Goal: Task Accomplishment & Management: Complete application form

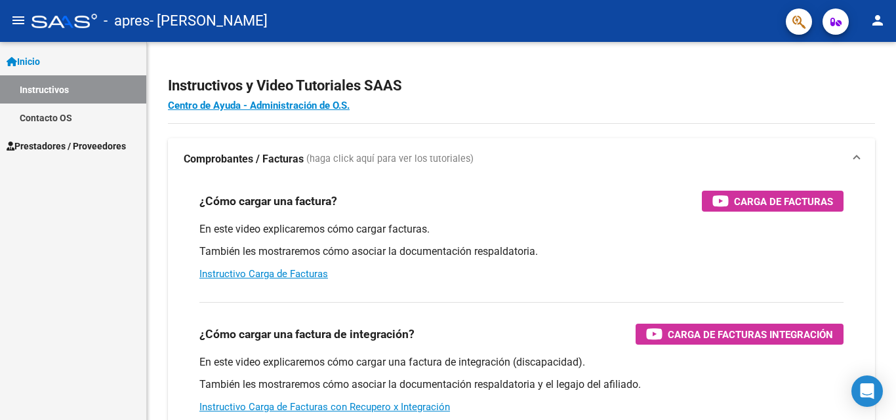
click at [18, 29] on button "menu" at bounding box center [18, 21] width 26 height 26
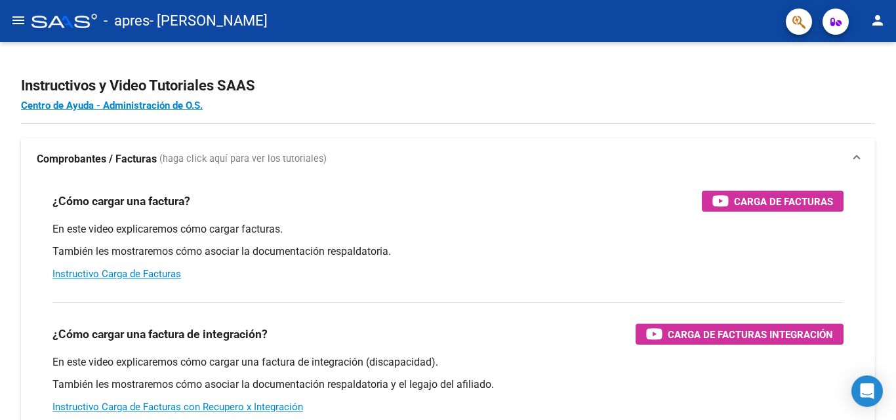
click at [18, 29] on button "menu" at bounding box center [18, 21] width 26 height 26
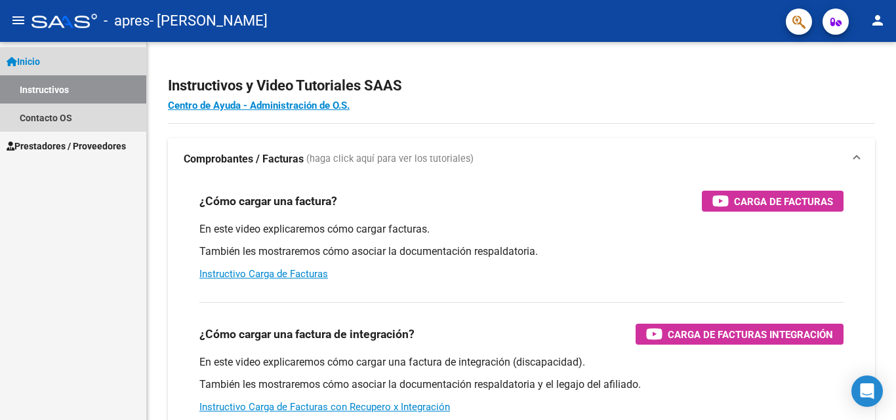
click at [33, 84] on link "Instructivos" at bounding box center [73, 89] width 146 height 28
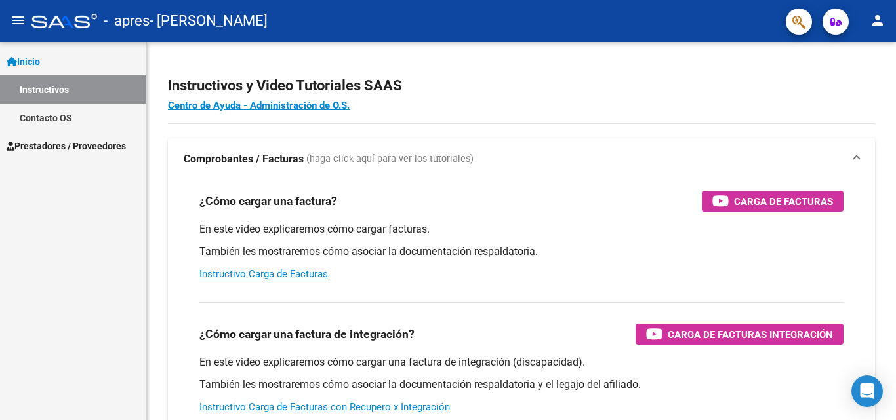
click at [40, 62] on span "Inicio" at bounding box center [23, 61] width 33 height 14
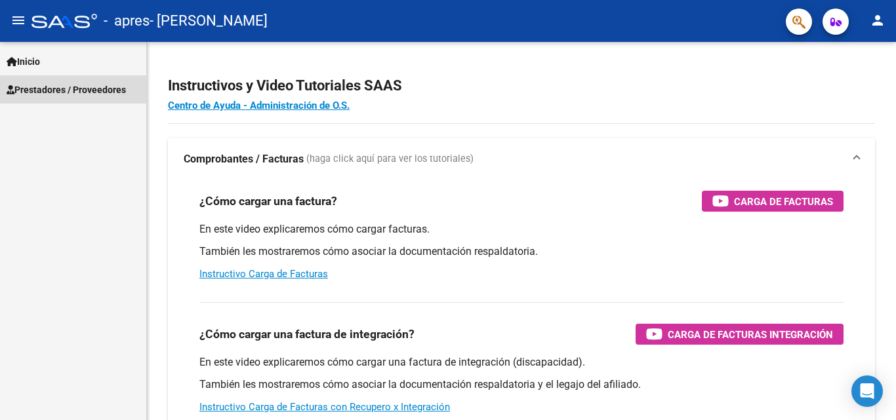
click at [47, 92] on span "Prestadores / Proveedores" at bounding box center [66, 90] width 119 height 14
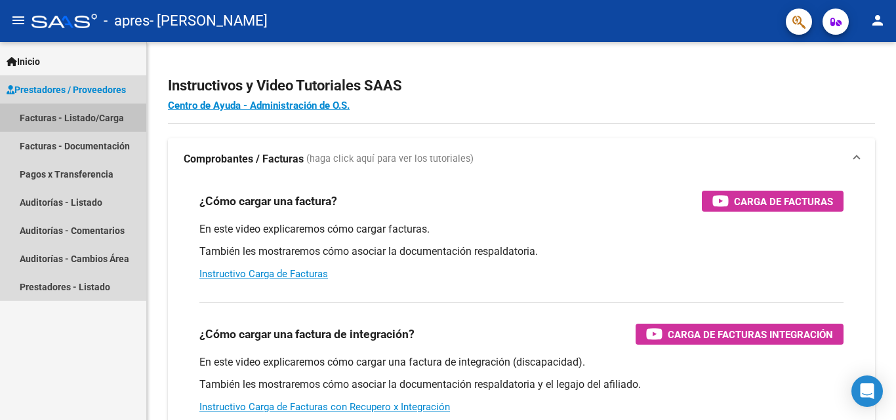
click at [49, 117] on link "Facturas - Listado/Carga" at bounding box center [73, 118] width 146 height 28
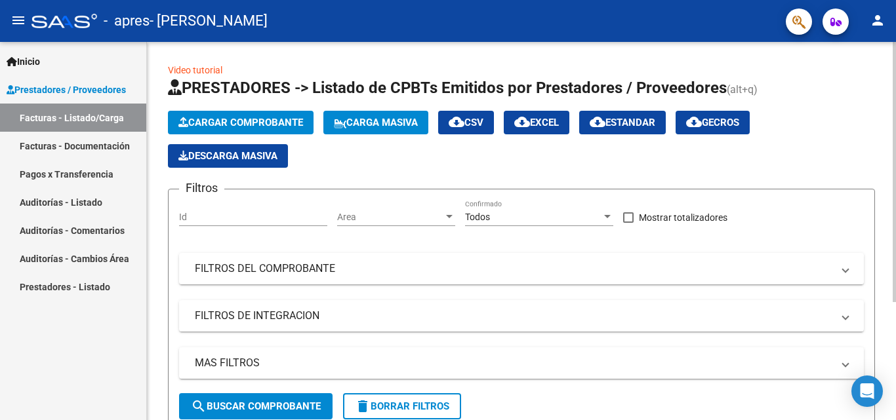
click at [251, 119] on span "Cargar Comprobante" at bounding box center [240, 123] width 125 height 12
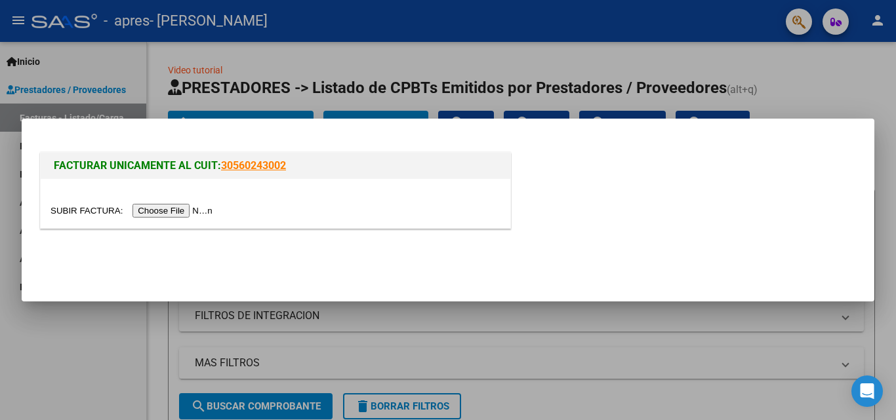
click at [167, 207] on input "file" at bounding box center [133, 211] width 166 height 14
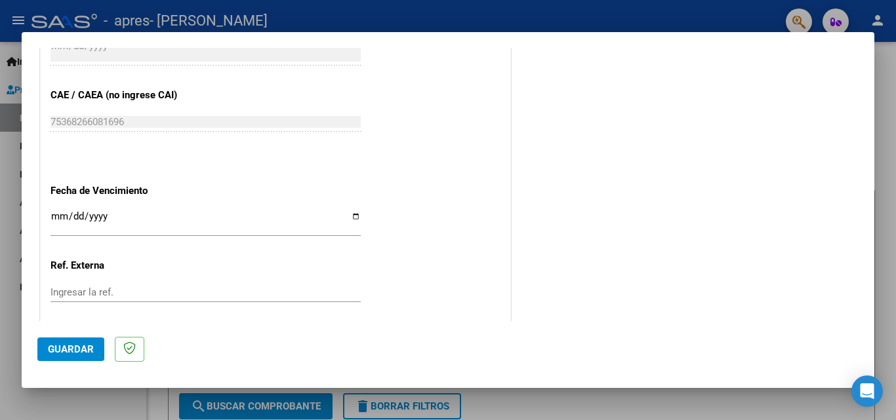
scroll to position [693, 0]
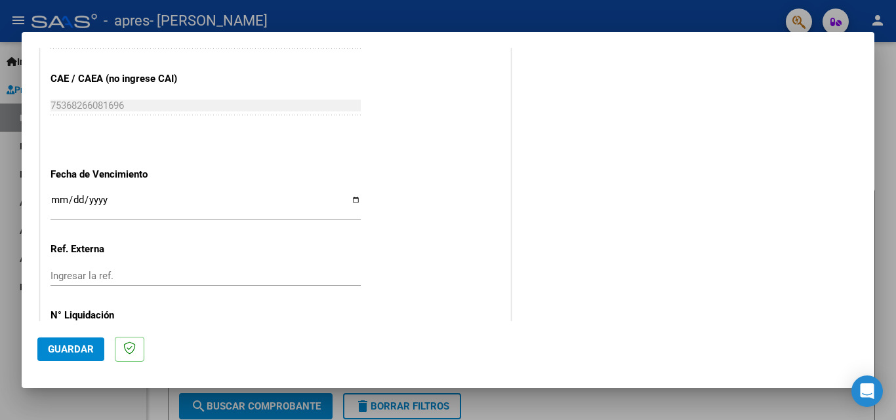
click at [66, 197] on input "Ingresar la fecha" at bounding box center [205, 205] width 310 height 21
click at [64, 197] on input "Ingresar la fecha" at bounding box center [205, 205] width 310 height 21
click at [62, 198] on input "Ingresar la fecha" at bounding box center [205, 205] width 310 height 21
click at [54, 205] on input "[DATE]" at bounding box center [205, 205] width 310 height 21
type input "[DATE]"
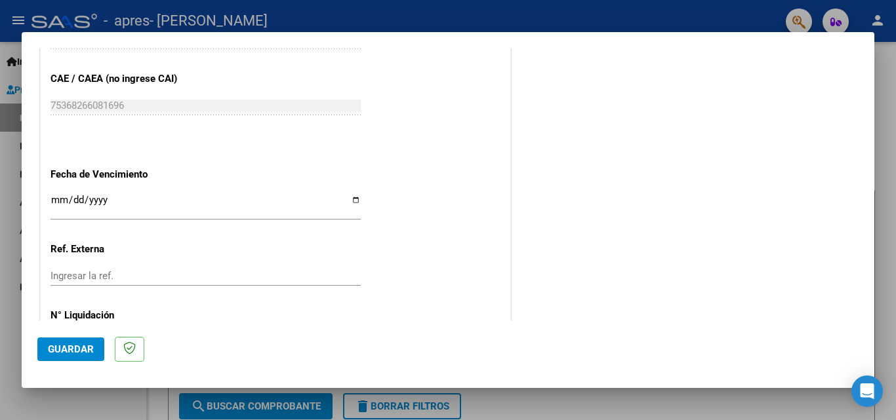
scroll to position [749, 0]
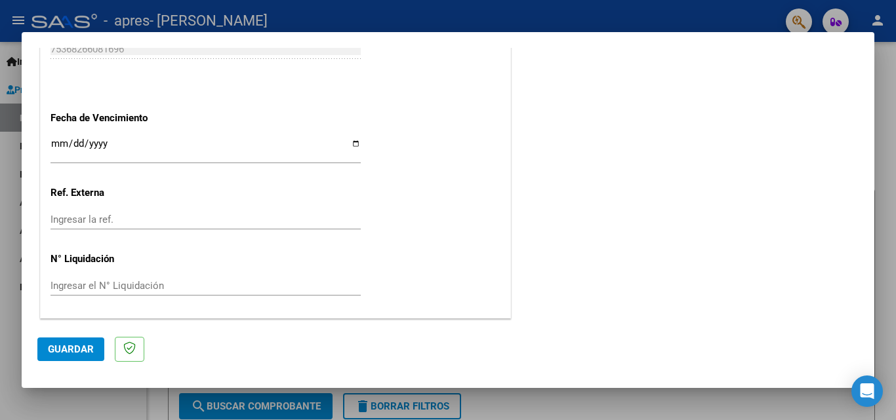
click at [50, 352] on span "Guardar" at bounding box center [71, 350] width 46 height 12
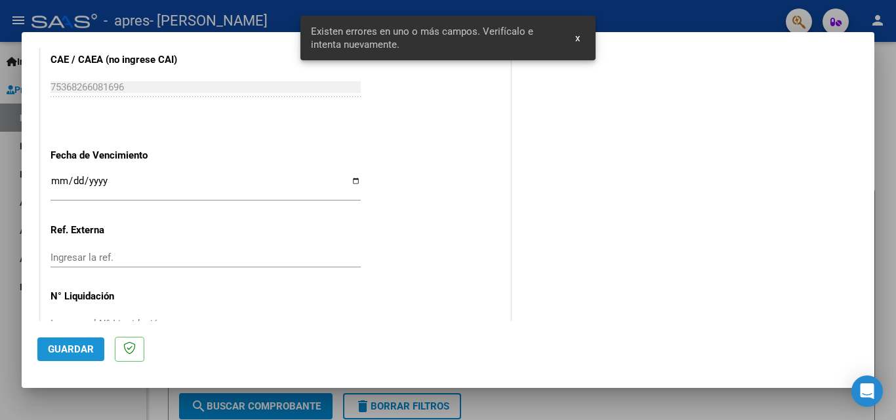
scroll to position [201, 0]
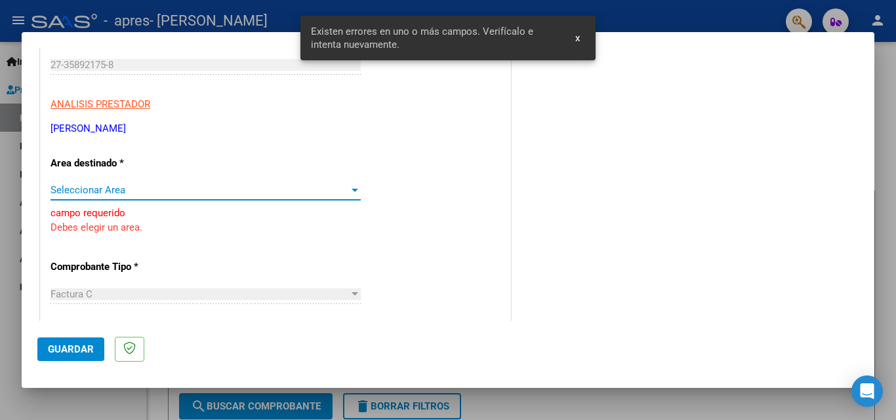
click at [190, 190] on span "Seleccionar Area" at bounding box center [199, 190] width 298 height 12
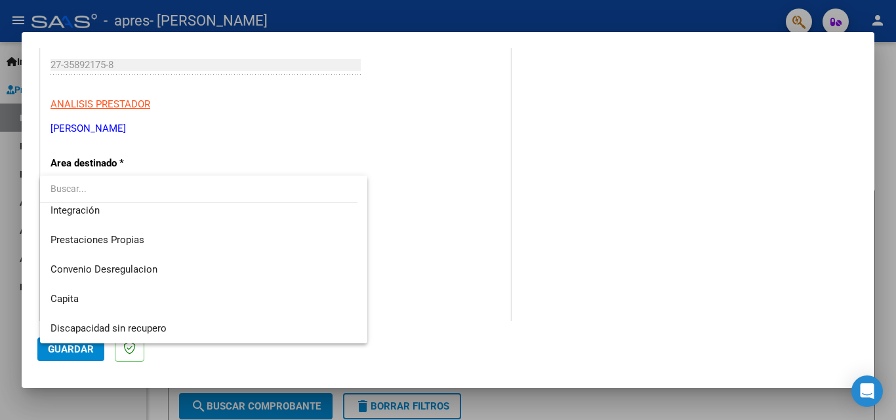
scroll to position [0, 0]
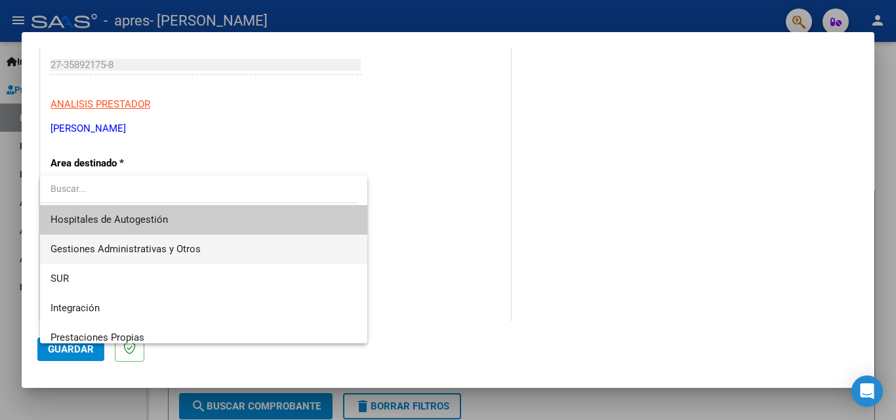
click at [325, 242] on span "Gestiones Administrativas y Otros" at bounding box center [203, 250] width 306 height 30
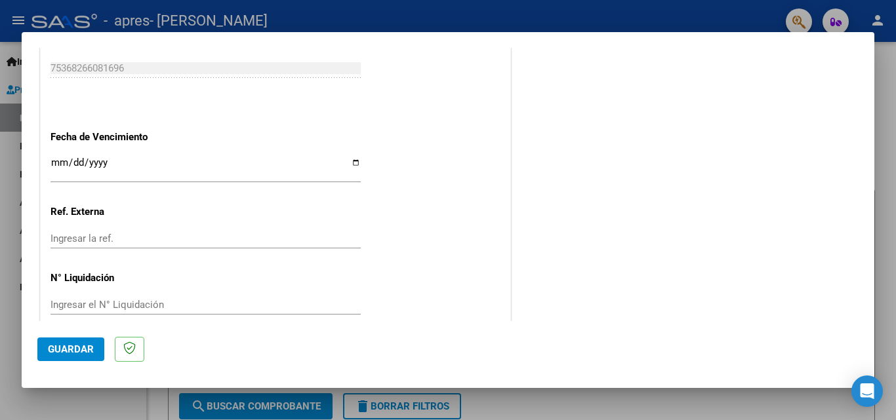
scroll to position [749, 0]
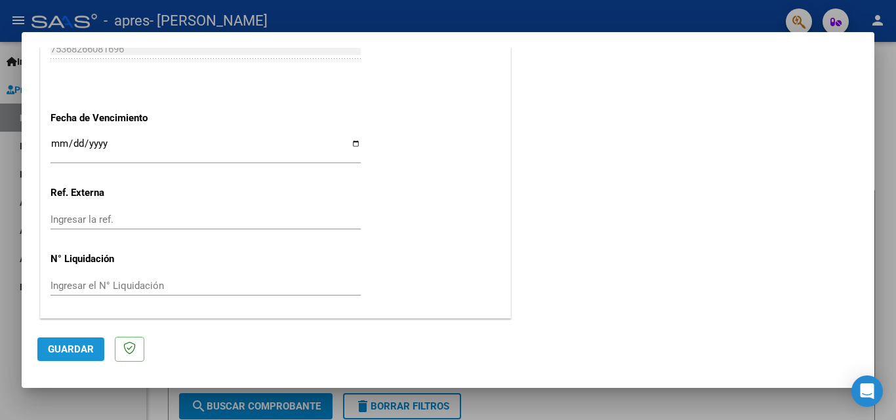
click at [89, 347] on span "Guardar" at bounding box center [71, 350] width 46 height 12
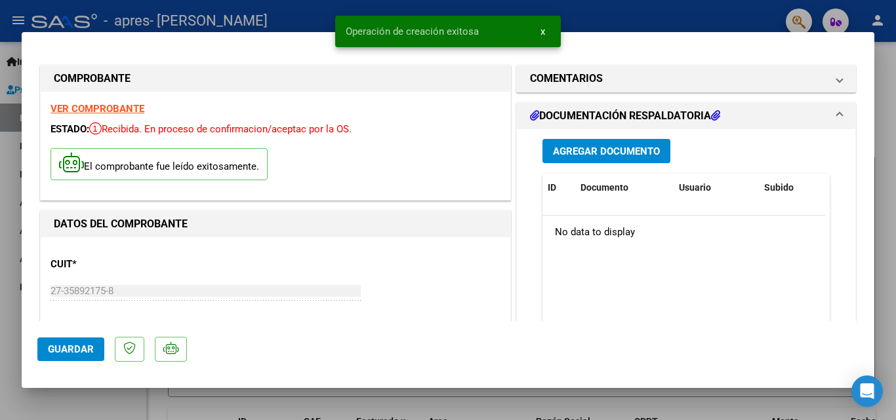
click at [629, 148] on span "Agregar Documento" at bounding box center [606, 152] width 107 height 12
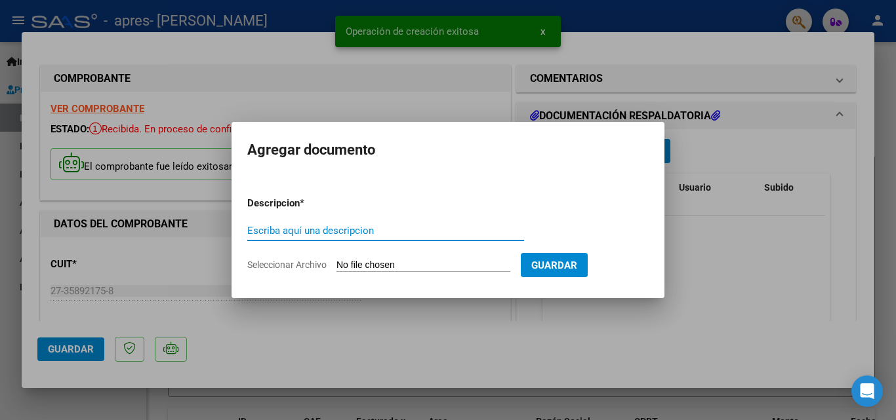
click at [393, 225] on input "Escriba aquí una descripcion" at bounding box center [385, 231] width 277 height 12
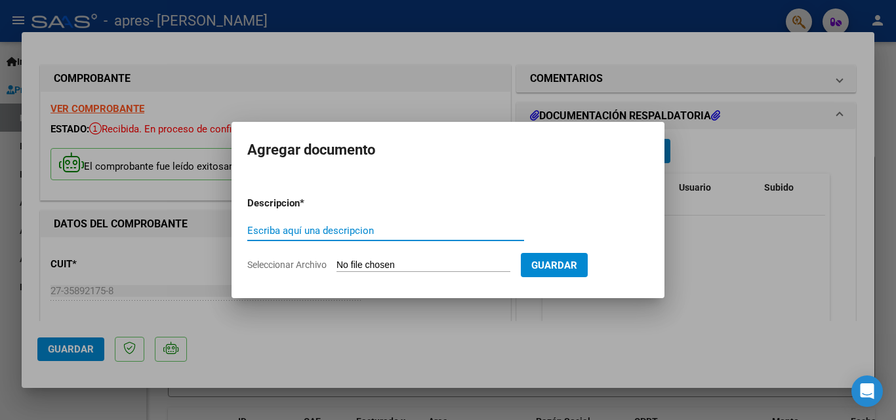
click at [342, 231] on input "Escriba aquí una descripcion" at bounding box center [385, 231] width 277 height 12
type input "PLANILLA AGOSTO [DATE][PERSON_NAME]"
click at [448, 262] on input "Seleccionar Archivo" at bounding box center [423, 266] width 174 height 12
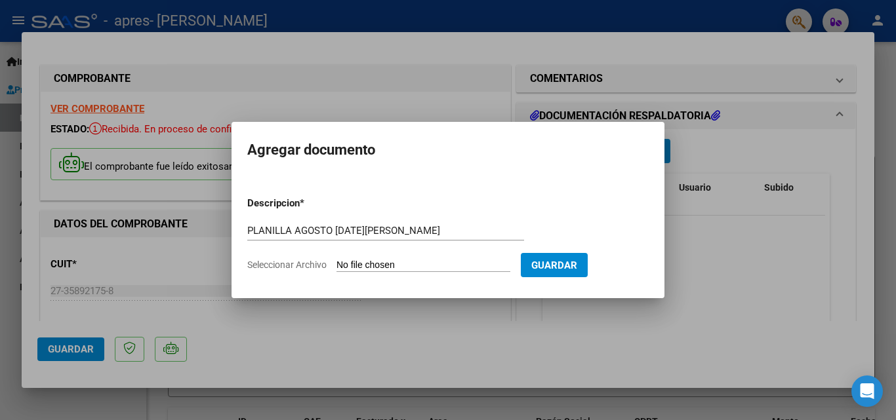
type input "C:\fakepath\PLANILLA [DATE][PERSON_NAME][DATE].pdf"
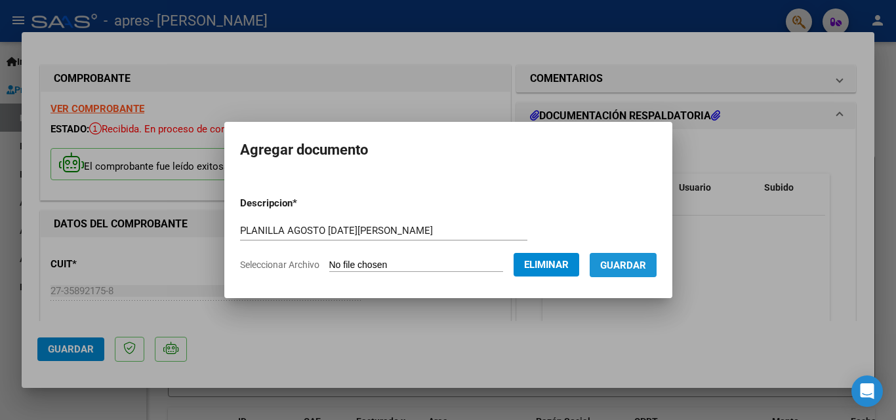
click at [611, 272] on button "Guardar" at bounding box center [623, 265] width 67 height 24
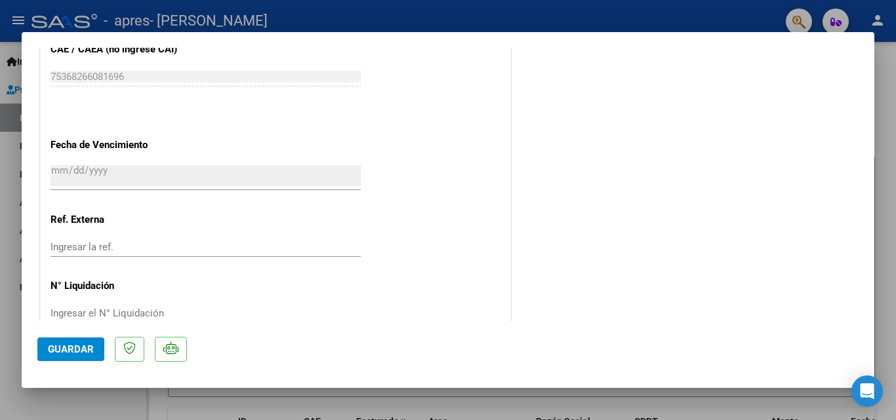
scroll to position [775, 0]
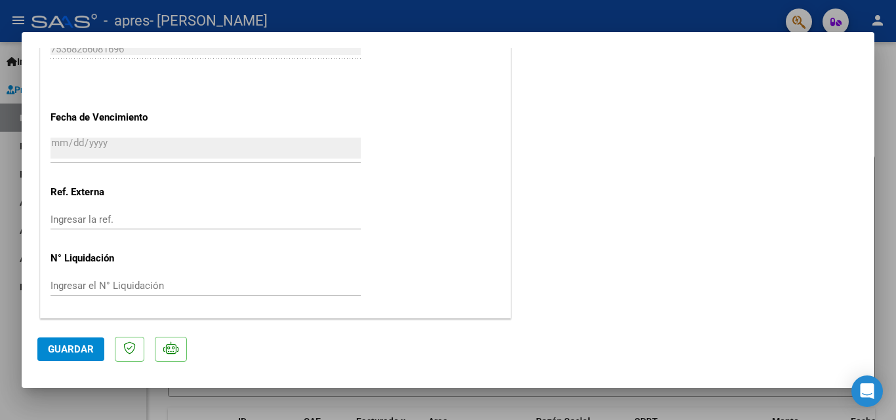
click at [89, 345] on span "Guardar" at bounding box center [71, 350] width 46 height 12
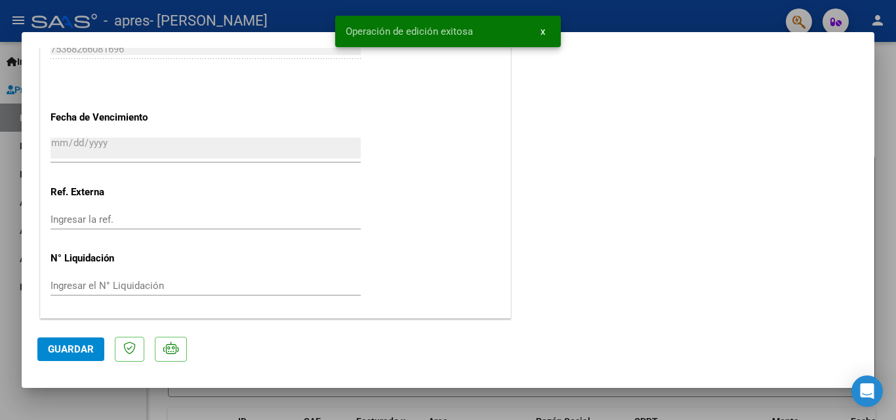
click at [895, 123] on div at bounding box center [448, 210] width 896 height 420
type input "$ 0,00"
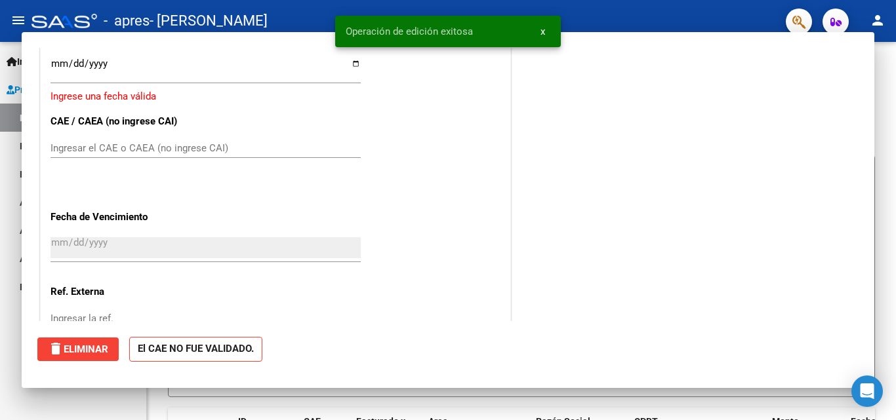
scroll to position [0, 0]
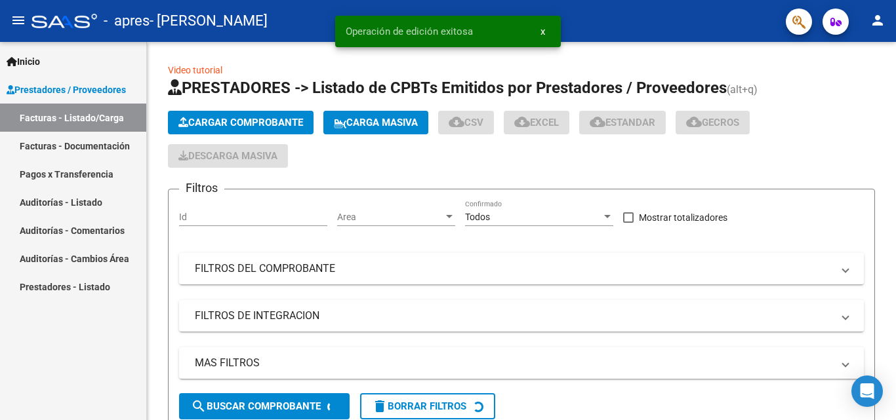
click at [895, 123] on div at bounding box center [894, 179] width 3 height 275
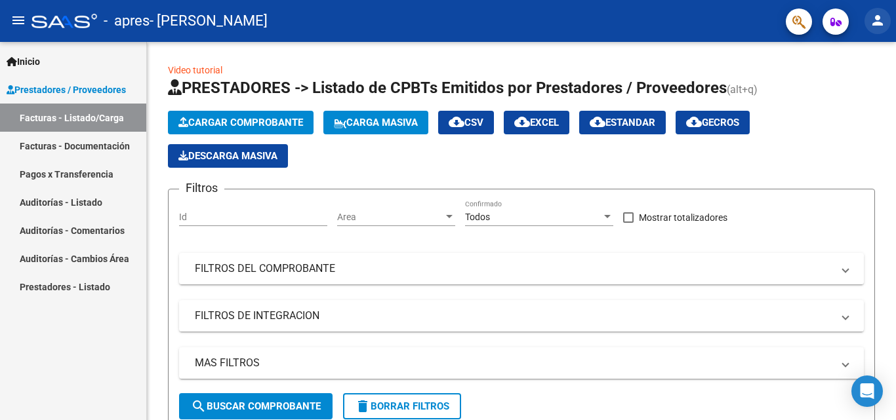
click at [877, 18] on mat-icon "person" at bounding box center [878, 20] width 16 height 16
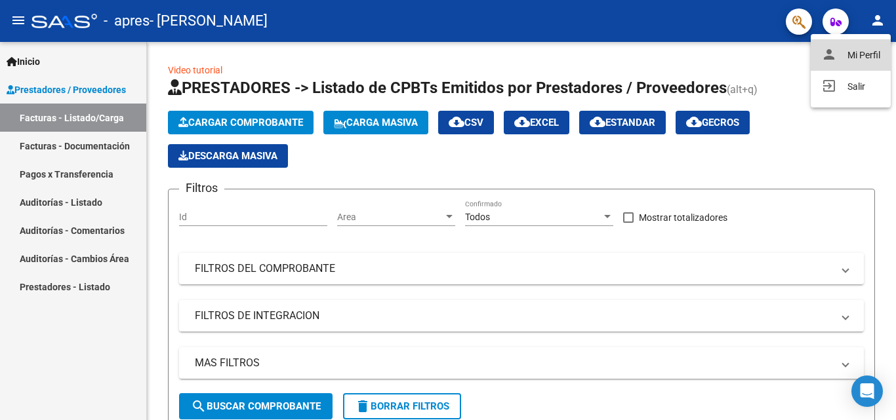
click at [841, 56] on button "person Mi Perfil" at bounding box center [851, 54] width 80 height 31
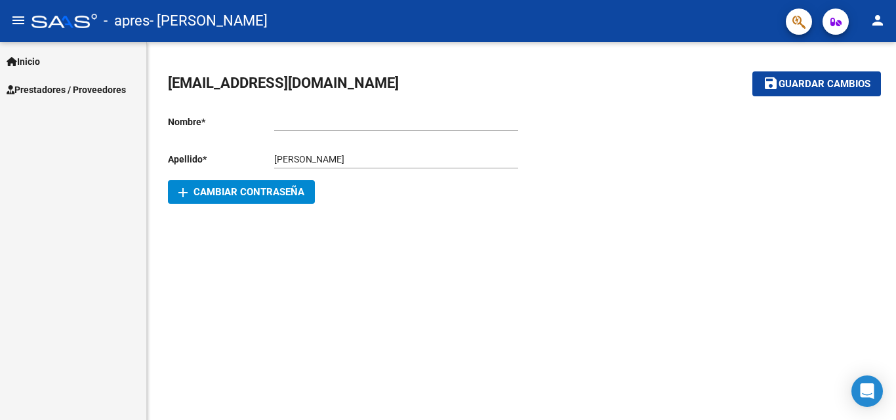
click at [77, 99] on link "Prestadores / Proveedores" at bounding box center [73, 89] width 146 height 28
click at [67, 58] on link "Inicio" at bounding box center [73, 61] width 146 height 28
click at [47, 59] on link "Inicio" at bounding box center [73, 61] width 146 height 28
click at [52, 97] on link "Prestadores / Proveedores" at bounding box center [73, 89] width 146 height 28
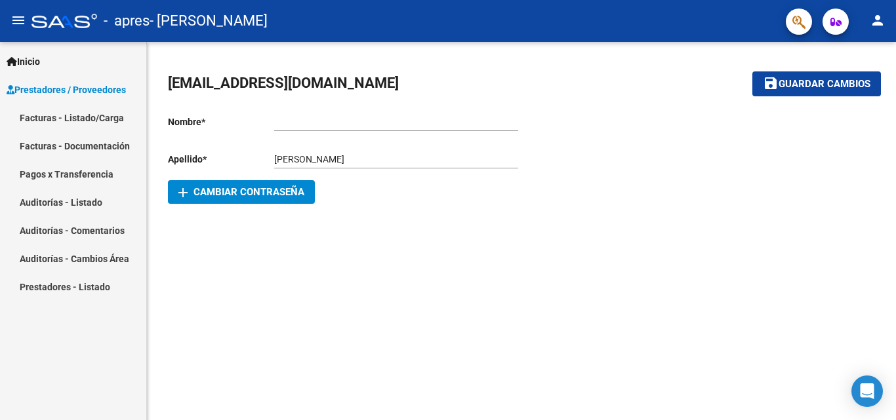
click at [46, 147] on link "Facturas - Documentación" at bounding box center [73, 146] width 146 height 28
